Goal: Use online tool/utility: Utilize a website feature to perform a specific function

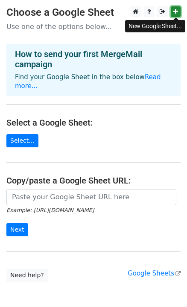
click at [178, 11] on link at bounding box center [175, 11] width 10 height 11
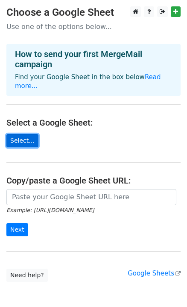
click at [22, 134] on link "Select..." at bounding box center [22, 140] width 32 height 13
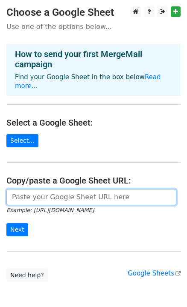
click at [25, 189] on input "url" at bounding box center [91, 197] width 170 height 16
paste input "[URL][DOMAIN_NAME]"
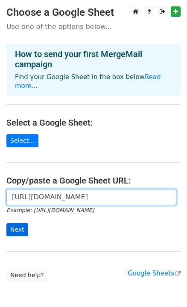
type input "[URL][DOMAIN_NAME]"
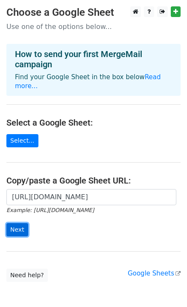
scroll to position [0, 0]
click at [15, 223] on input "Next" at bounding box center [17, 229] width 22 height 13
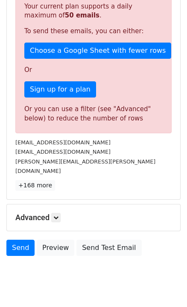
scroll to position [221, 0]
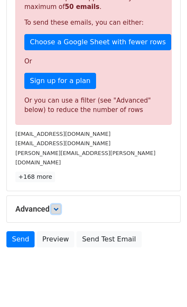
click at [58, 207] on icon at bounding box center [55, 209] width 5 height 5
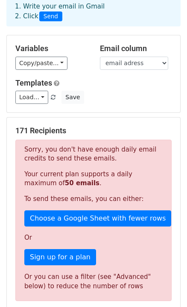
scroll to position [0, 0]
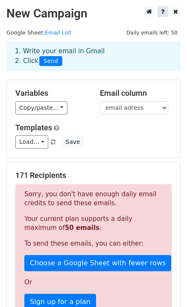
click at [163, 12] on icon at bounding box center [162, 12] width 3 height 6
